Goal: Task Accomplishment & Management: Use online tool/utility

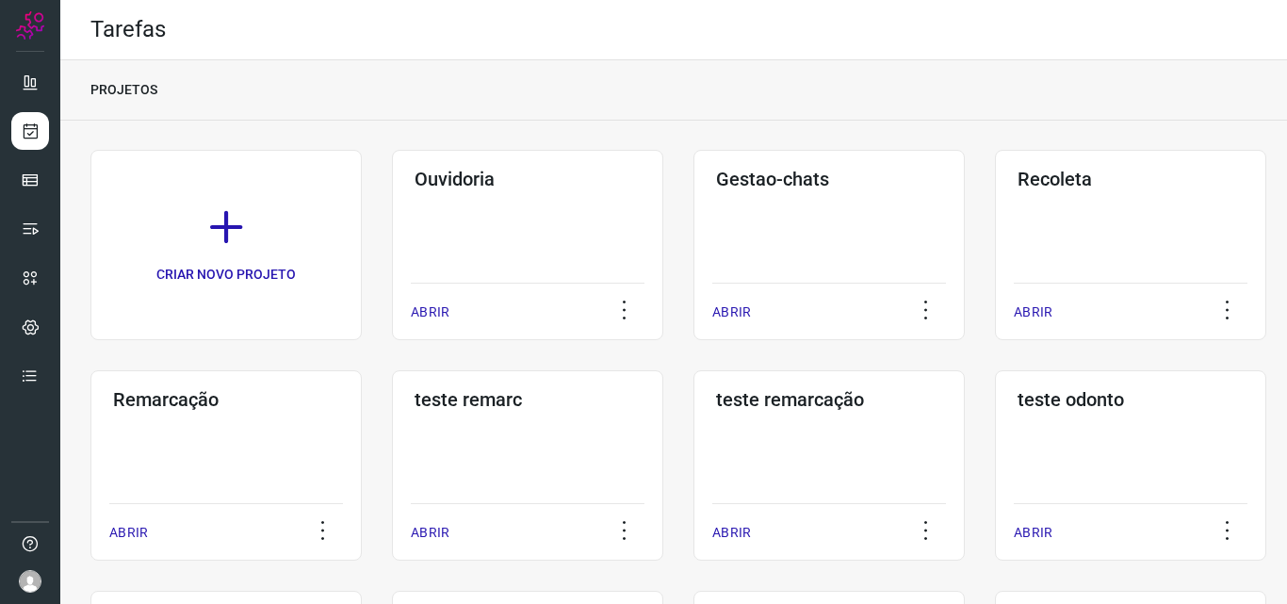
click at [392, 424] on div "Remarcação ABRIR" at bounding box center [527, 465] width 271 height 190
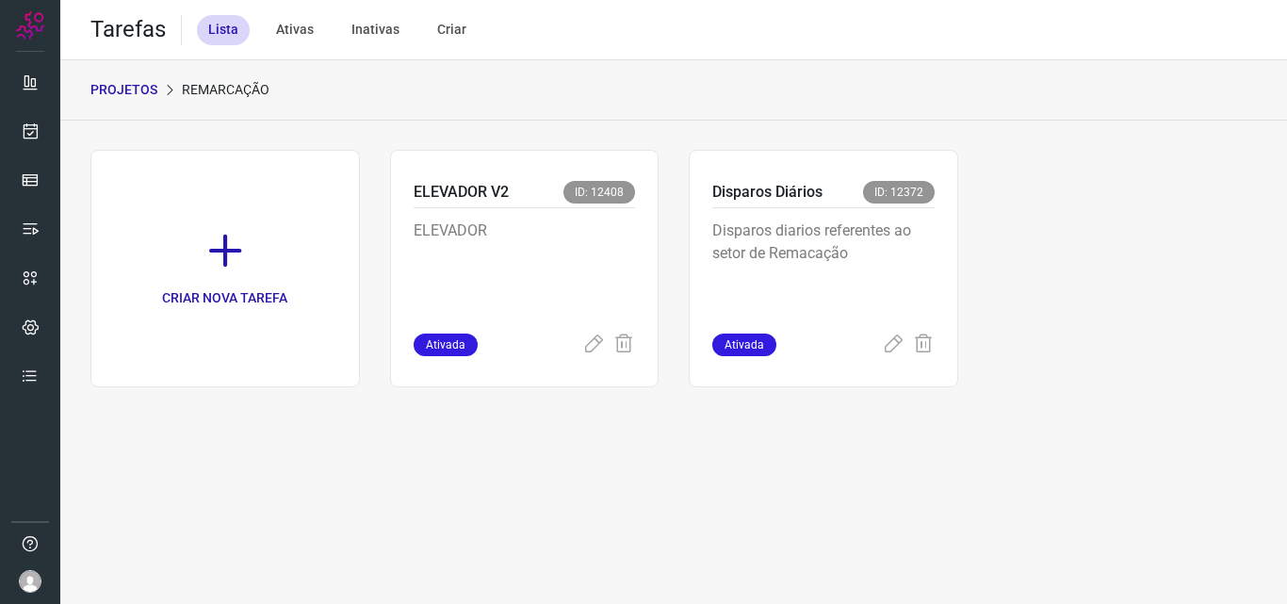
click at [840, 275] on p "Disparos diarios referentes ao setor de Remacação" at bounding box center [823, 267] width 222 height 94
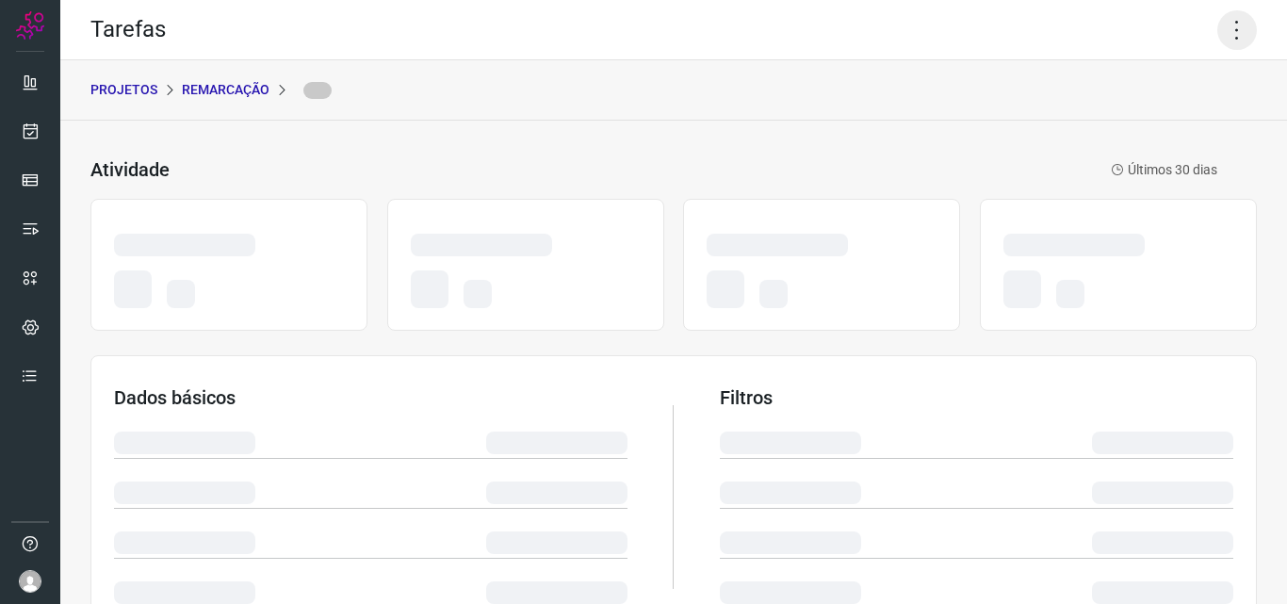
click at [1217, 26] on icon at bounding box center [1237, 30] width 40 height 40
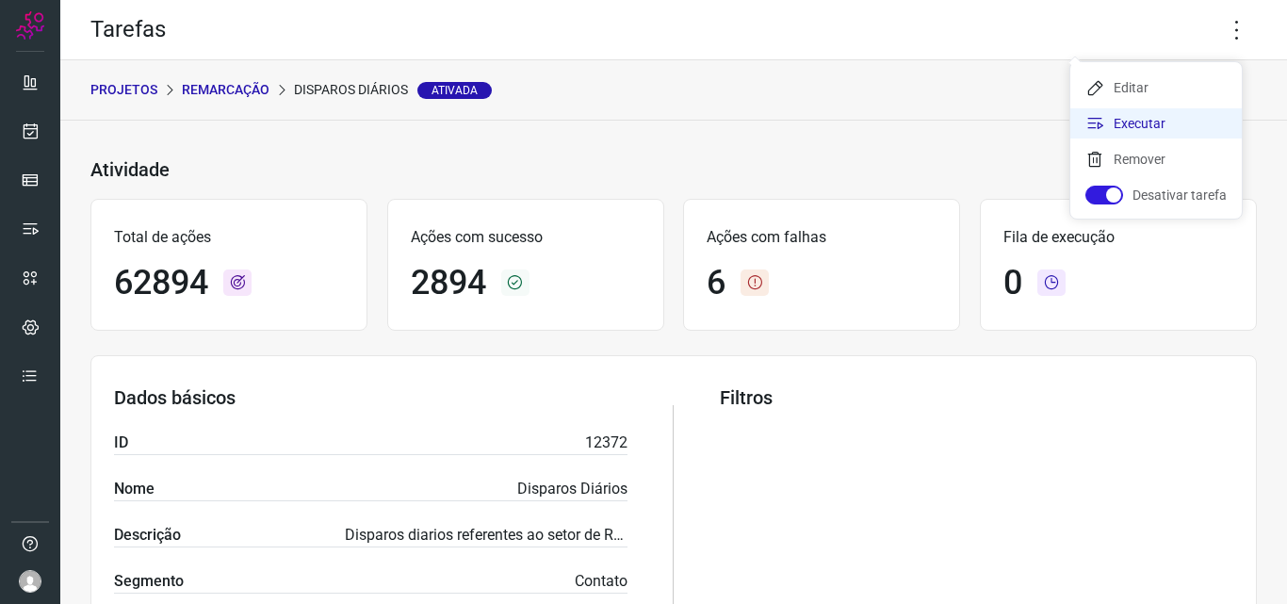
click at [1181, 122] on li "Executar" at bounding box center [1155, 123] width 171 height 30
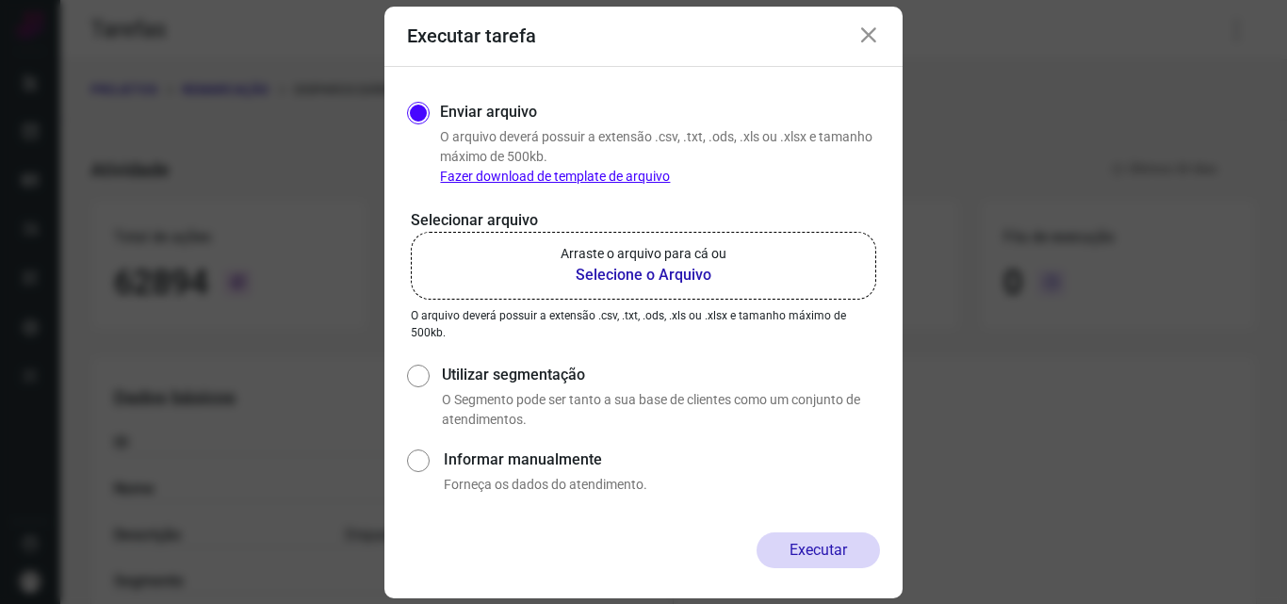
click at [661, 261] on p "Arraste o arquivo para cá ou" at bounding box center [644, 254] width 166 height 20
click at [0, 0] on input "Arraste o arquivo para cá ou Selecione o Arquivo" at bounding box center [0, 0] width 0 height 0
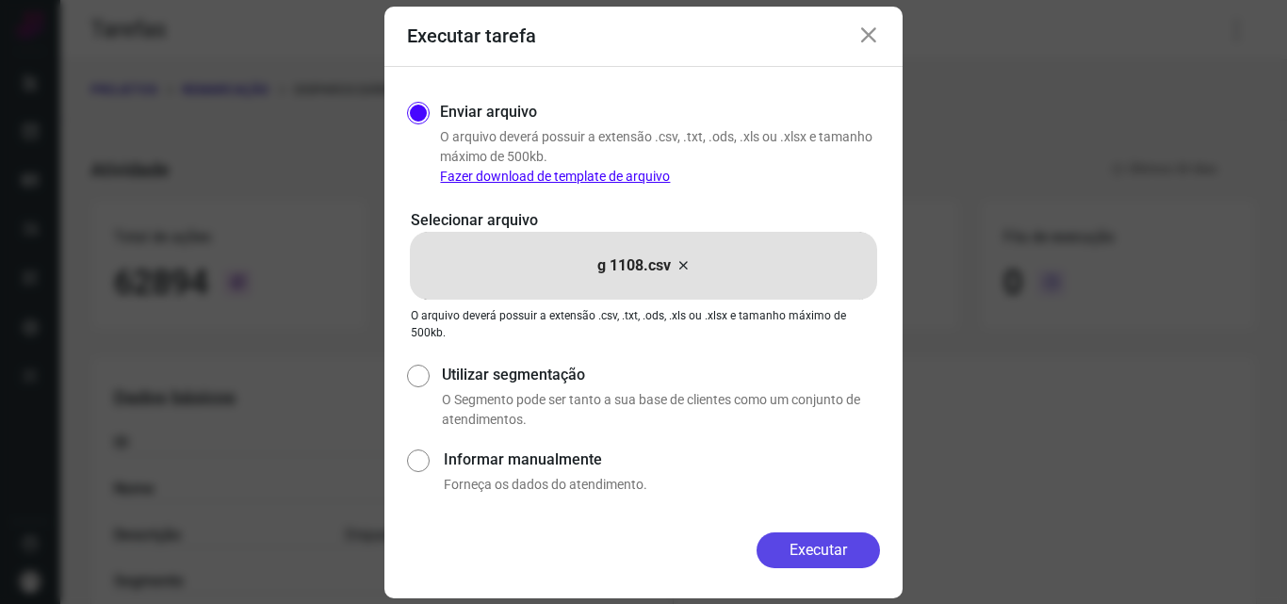
click at [794, 544] on button "Executar" at bounding box center [818, 550] width 123 height 36
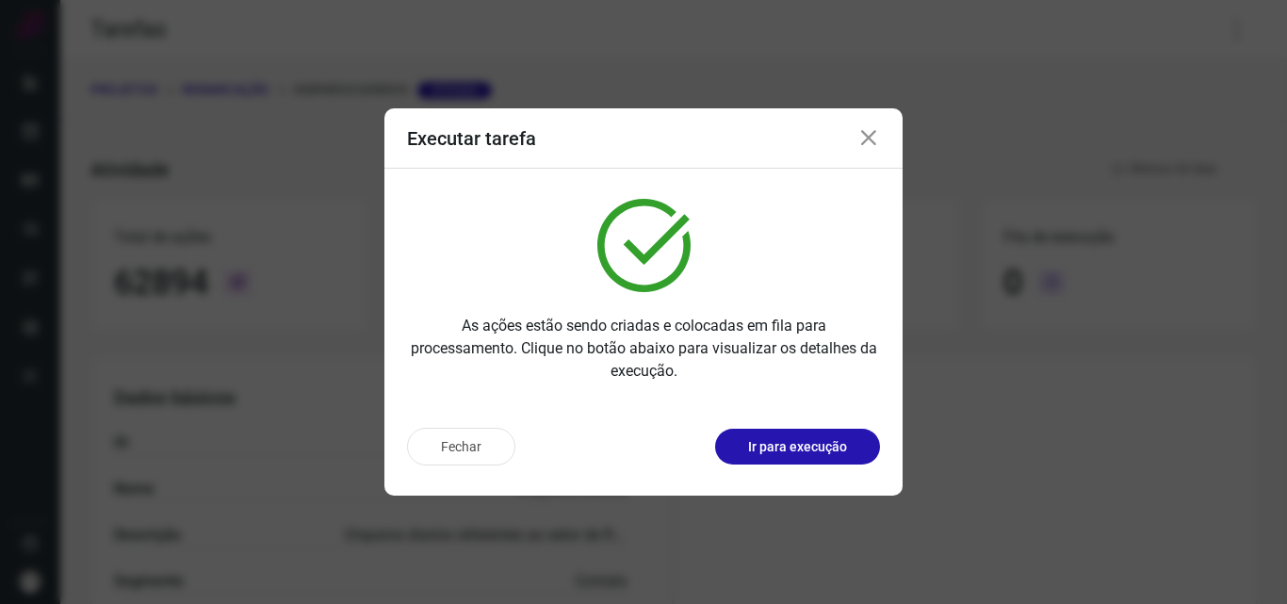
click at [817, 460] on button "Ir para execução" at bounding box center [797, 447] width 165 height 36
